Goal: Information Seeking & Learning: Learn about a topic

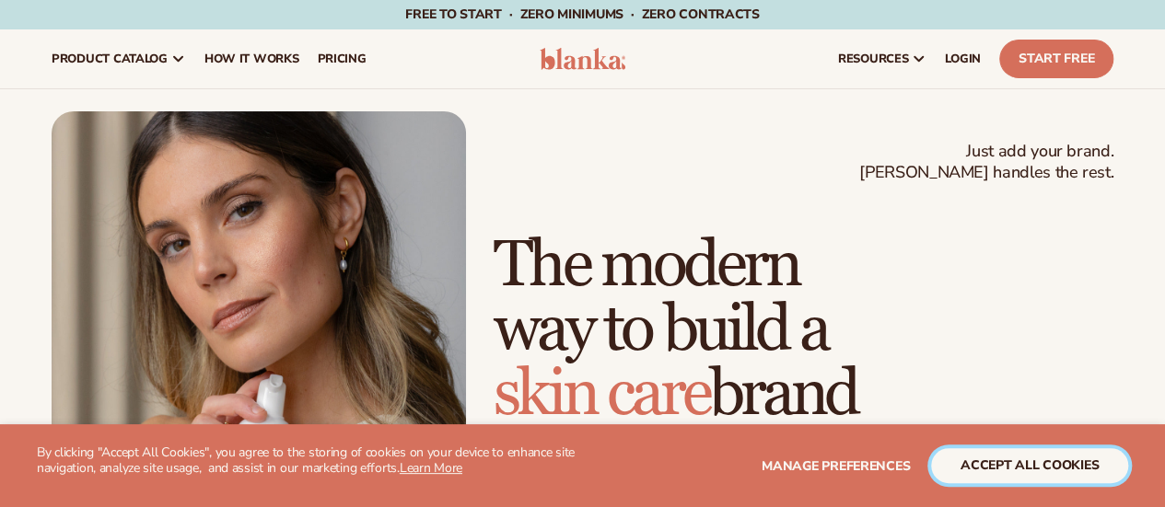
drag, startPoint x: 1046, startPoint y: 462, endPoint x: 825, endPoint y: 215, distance: 331.9
click at [1046, 461] on button "accept all cookies" at bounding box center [1029, 465] width 197 height 35
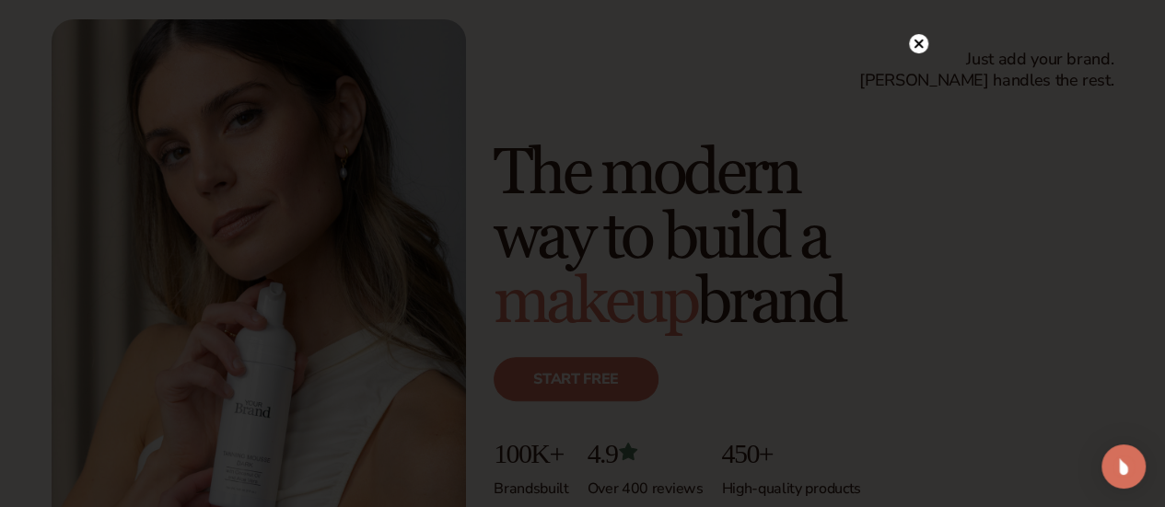
click at [917, 38] on circle at bounding box center [918, 43] width 19 height 19
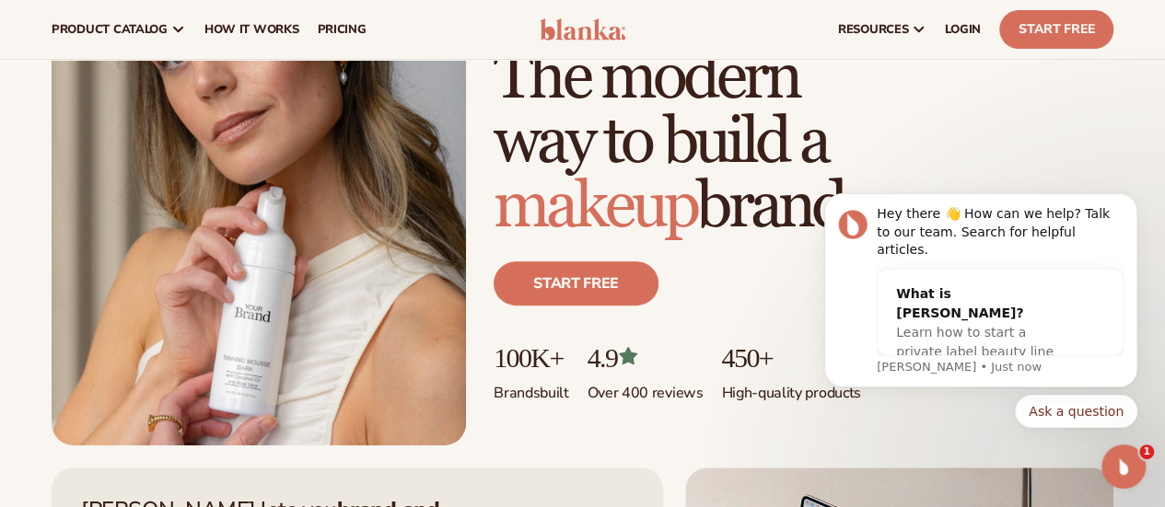
scroll to position [92, 0]
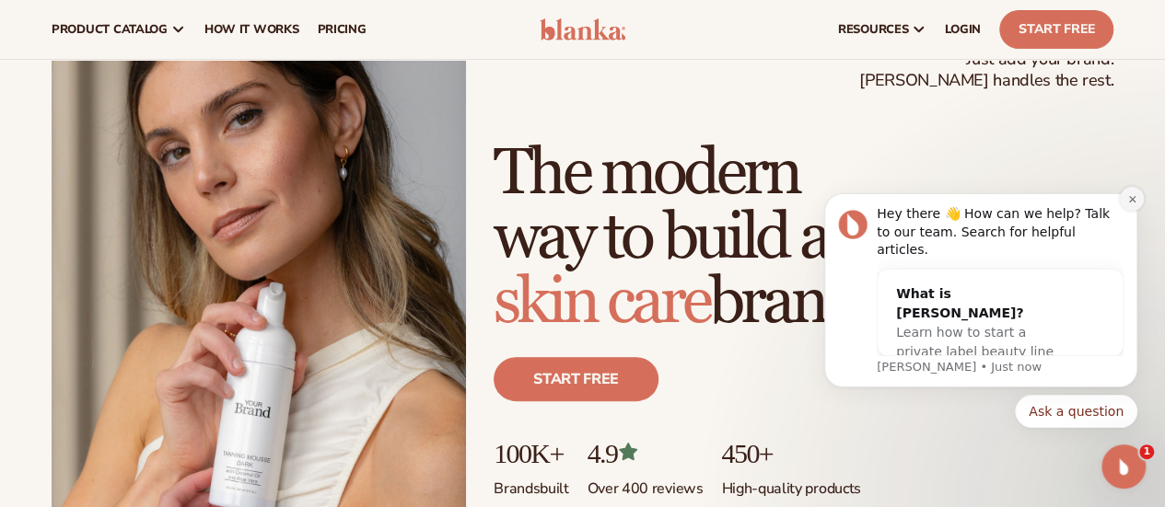
click at [1131, 204] on icon "Dismiss notification" at bounding box center [1132, 199] width 10 height 10
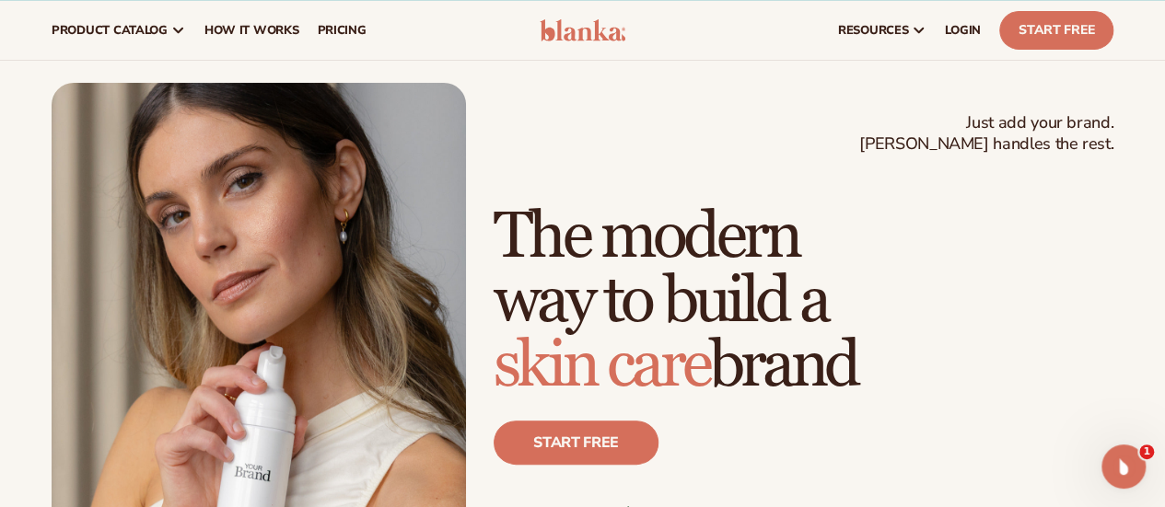
scroll to position [0, 0]
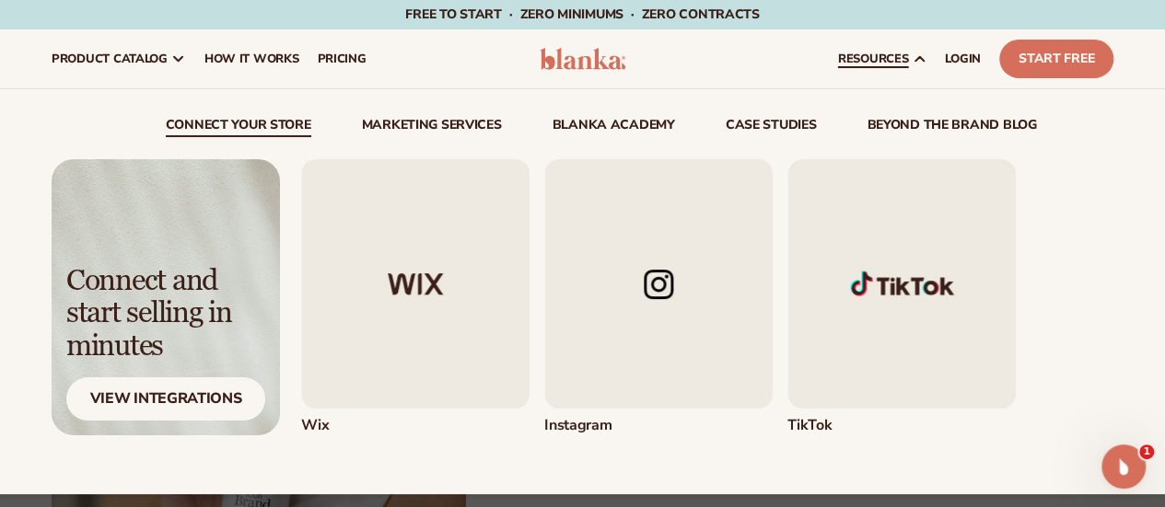
click at [528, 265] on div "Shopify" at bounding box center [224, 297] width 818 height 276
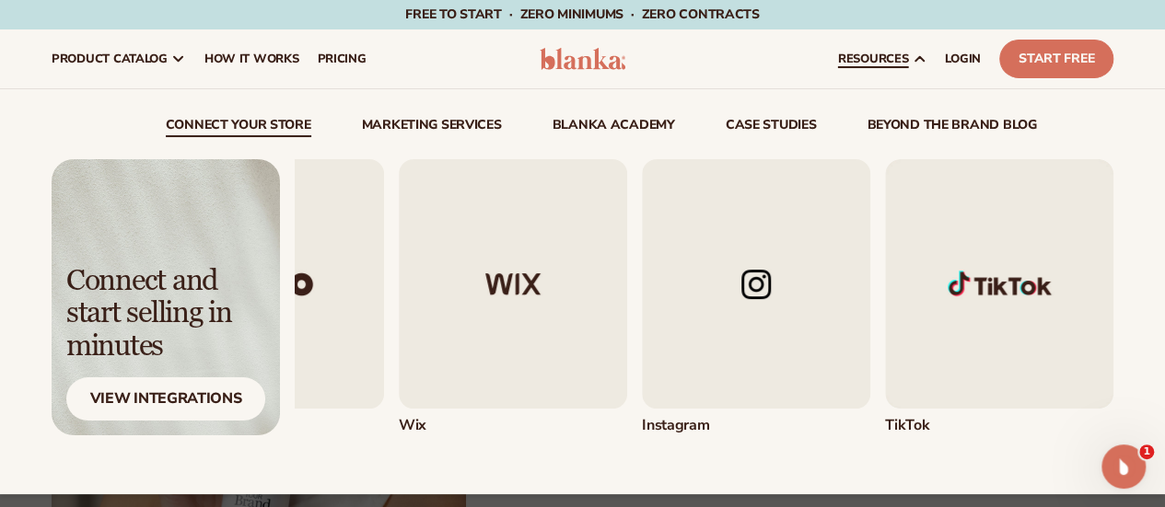
click at [961, 225] on img "5 / 5" at bounding box center [999, 283] width 228 height 249
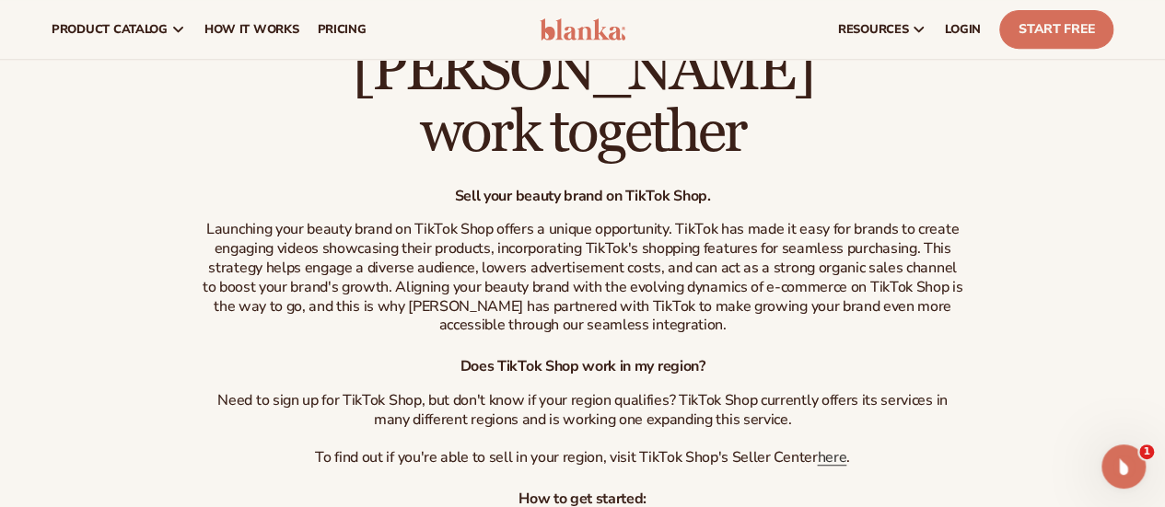
scroll to position [368, 0]
